Goal: Information Seeking & Learning: Learn about a topic

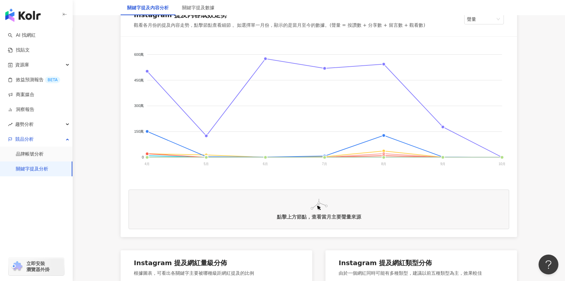
scroll to position [126, 0]
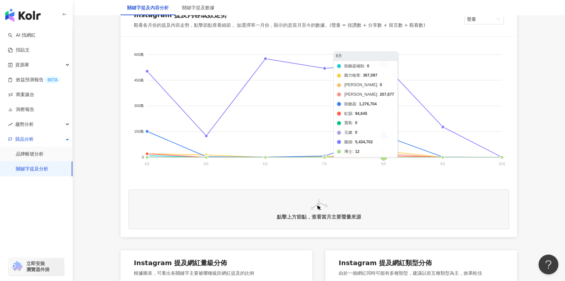
click at [386, 64] on foreignobject "助聽器補助 聽力檢查 頌[PERSON_NAME] 助聽器 虹韻 寶島 元健 聽損 博士" at bounding box center [319, 111] width 381 height 132
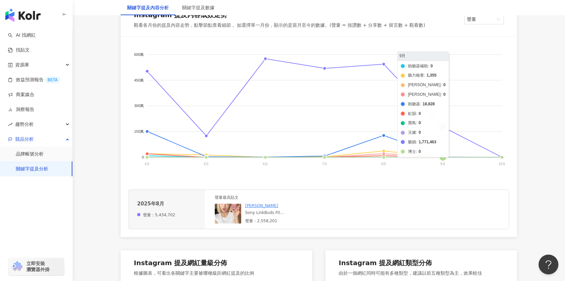
click at [445, 134] on foreignobject "助聽器補助 聽力檢查 頌[PERSON_NAME] 助聽器 虹韻 寶島 元健 聽損 博士" at bounding box center [319, 111] width 381 height 132
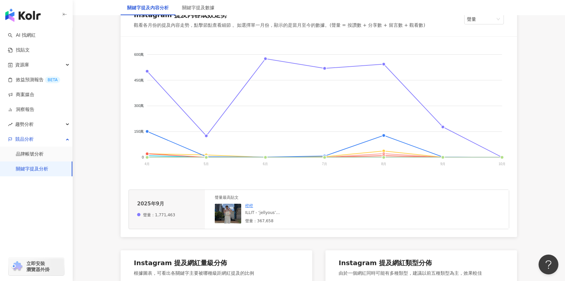
click at [238, 220] on img at bounding box center [228, 214] width 26 height 20
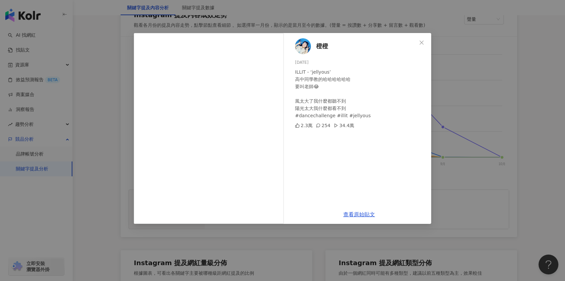
click at [334, 111] on div "ILLIT - ‘jellyous’ 高中同學教的哈哈哈哈哈哈 要叫老師😂 風太大了我什麼都聽不到 陽光太大我什麼都看不到 #dancechallenge #…" at bounding box center [360, 93] width 131 height 51
click at [445, 161] on div "橙橙 [DATE] ILLIT - ‘jellyous’ 高中同學教的哈哈哈哈哈哈 要叫老師😂 風太大了我什麼都聽不到 陽光太大我什麼都看不到 #dancec…" at bounding box center [282, 140] width 565 height 281
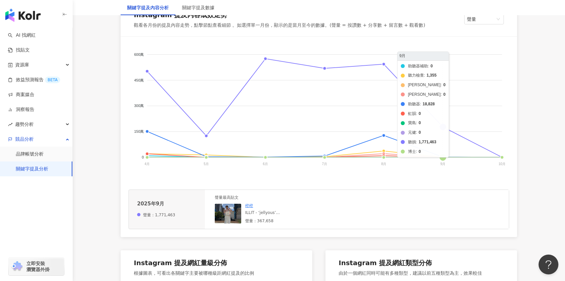
click at [450, 129] on foreignobject "助聽器補助 聽力檢查 頌[PERSON_NAME] 助聽器 虹韻 寶島 元健 聽損 博士" at bounding box center [319, 111] width 381 height 132
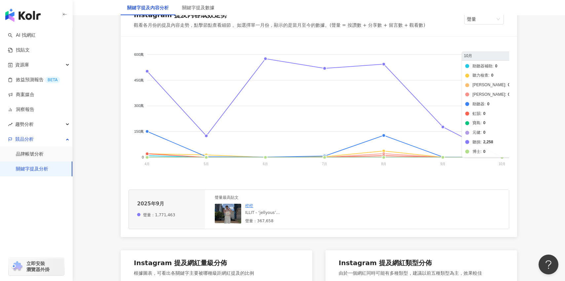
click at [508, 150] on foreignobject "助聽器補助 聽力檢查 頌[PERSON_NAME] 助聽器 虹韻 寶島 元健 聽損 博士" at bounding box center [319, 111] width 381 height 132
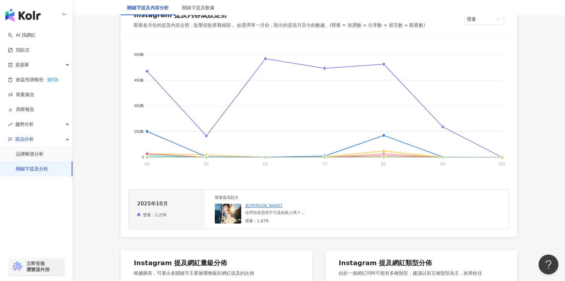
click at [312, 213] on div "你們也有思而不可及的親人嗎？ 我的爺爺在20幾年前就仙逝了， 但這20幾年來我還是一直好想好想他🥹 我總說，爺爺奶奶對孫子們的愛是最無私的。 而我們這輩子最還…" at bounding box center [294, 213] width 99 height 6
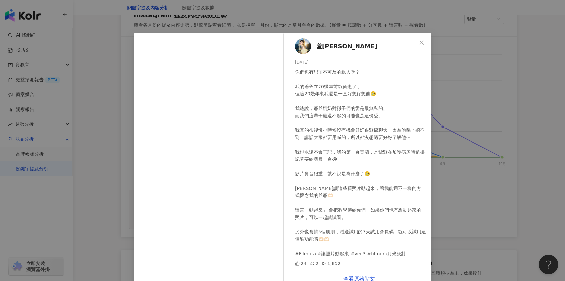
scroll to position [15, 0]
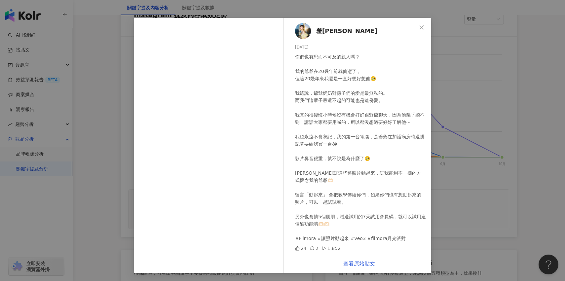
click at [452, 91] on div "羞[PERSON_NAME] [DATE] 你們也有思而不可及的親人嗎？ 我的爺爺在20幾年前就仙逝了， 但這20幾年來我還是一直好想好想他🥹 我總說，爺爺奶…" at bounding box center [282, 140] width 565 height 281
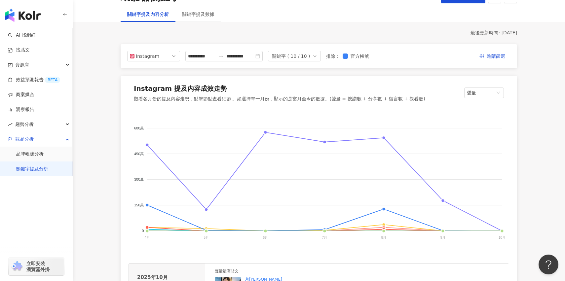
scroll to position [49, 0]
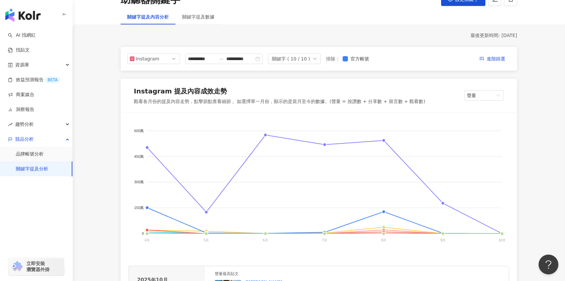
click at [307, 53] on div "**********" at bounding box center [319, 59] width 397 height 24
click at [307, 57] on div "關鍵字 ( 10 / 10 )" at bounding box center [291, 59] width 38 height 10
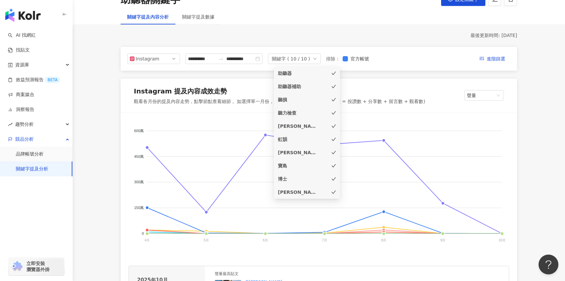
click at [336, 74] on icon "check" at bounding box center [334, 73] width 5 height 5
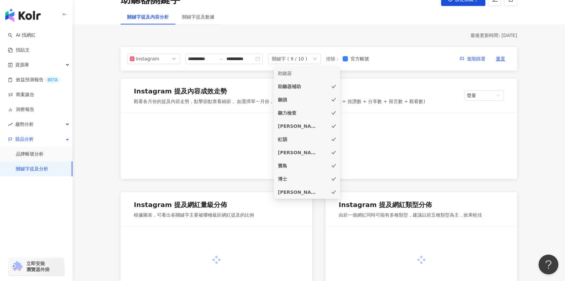
click at [335, 91] on li "助聽器補助" at bounding box center [307, 86] width 66 height 13
click at [334, 98] on icon "check" at bounding box center [334, 100] width 5 height 5
click at [334, 107] on li "聽力檢查" at bounding box center [307, 112] width 66 height 13
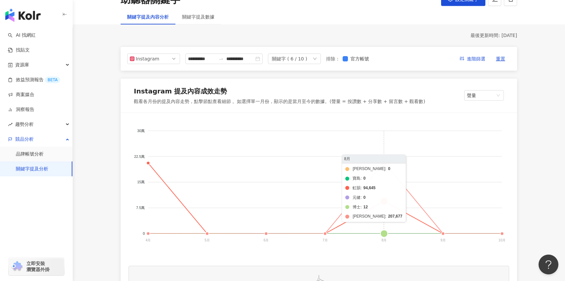
click at [385, 164] on foreignobject "頌恩 寶島 虹韻 元健 博士 [PERSON_NAME]" at bounding box center [319, 187] width 381 height 132
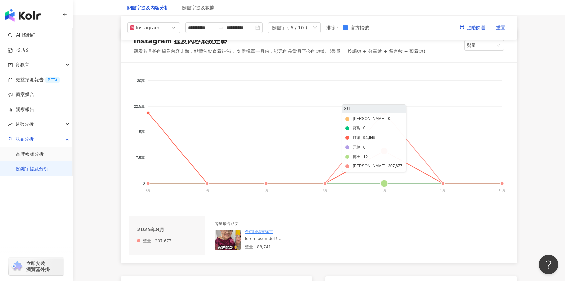
scroll to position [99, 0]
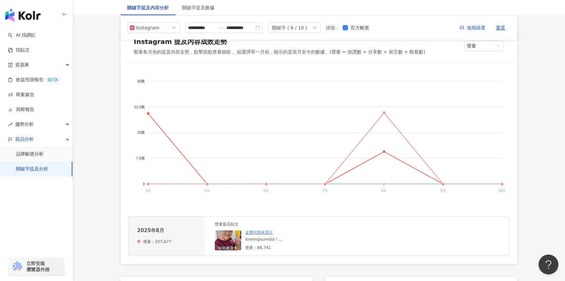
click at [288, 240] on div at bounding box center [294, 240] width 99 height 6
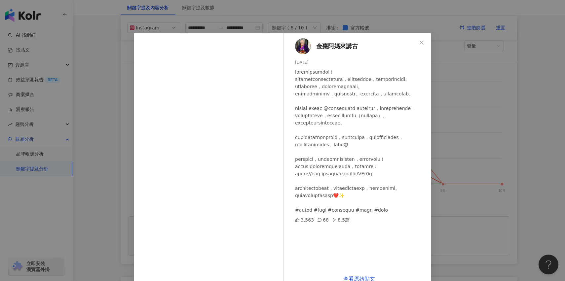
scroll to position [12, 0]
click at [460, 148] on div "金棗阿媽來講古 [DATE] 3,563 68 8.5萬 查看原始貼文" at bounding box center [282, 140] width 565 height 281
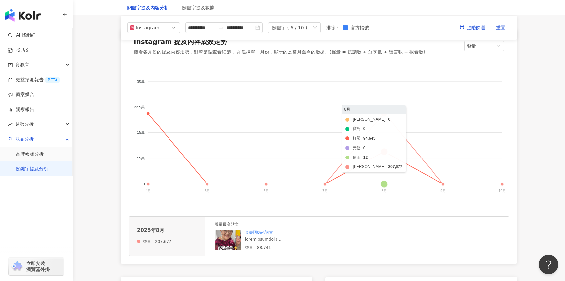
click at [385, 156] on foreignobject "頌恩 寶島 虹韻 元健 博士 [PERSON_NAME]" at bounding box center [319, 137] width 381 height 132
click at [390, 106] on foreignobject "頌恩 寶島 虹韻 元健 博士 [PERSON_NAME]" at bounding box center [319, 137] width 381 height 132
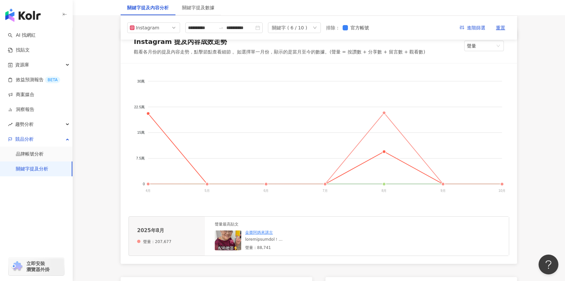
click at [442, 187] on foreignobject "頌恩 寶島 虹韻 元健 博士 [PERSON_NAME]" at bounding box center [319, 137] width 381 height 132
click at [444, 185] on foreignobject "頌恩 寶島 虹韻 元健 博士 [PERSON_NAME]" at bounding box center [319, 137] width 381 height 132
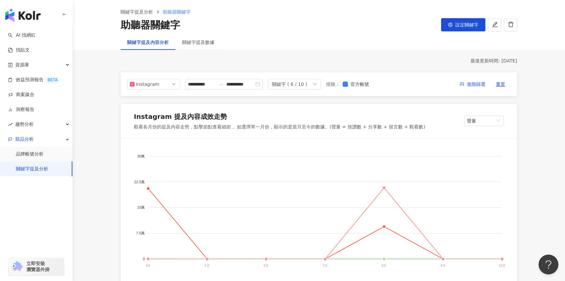
scroll to position [0, 0]
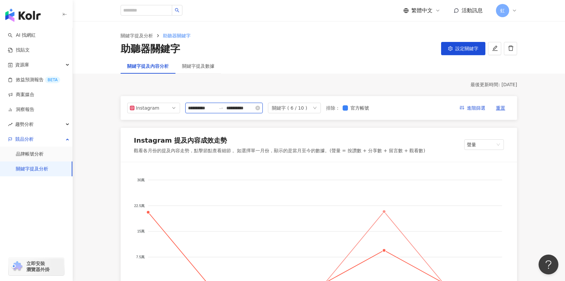
click at [248, 110] on input "**********" at bounding box center [240, 107] width 28 height 7
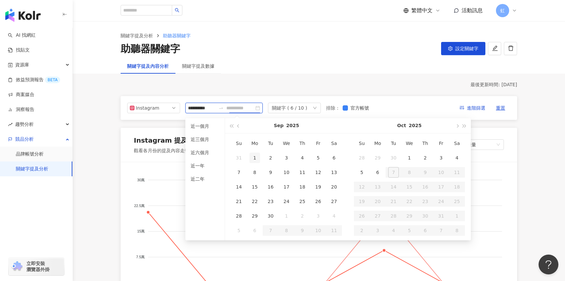
type input "**********"
click at [253, 155] on div "1" at bounding box center [255, 158] width 11 height 11
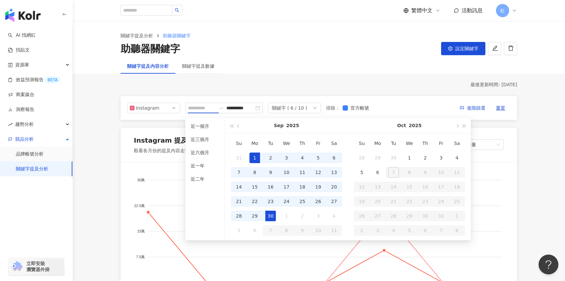
click at [271, 217] on div "30" at bounding box center [271, 216] width 11 height 11
type input "**********"
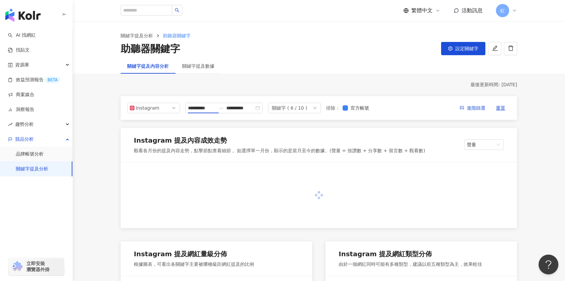
type input "**********"
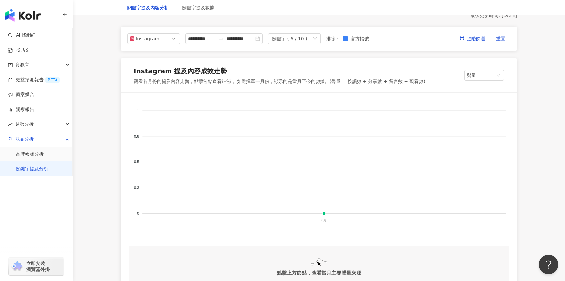
scroll to position [68, 0]
click at [169, 39] on span "Instagram" at bounding box center [154, 40] width 48 height 10
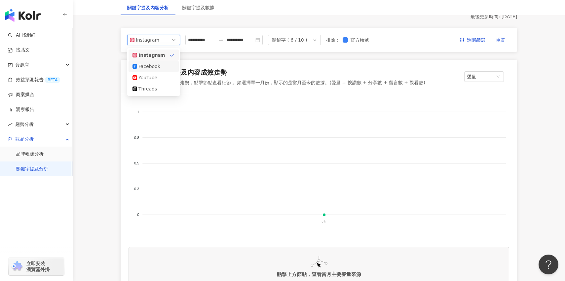
click at [169, 70] on div "Facebook" at bounding box center [154, 66] width 42 height 7
